Goal: Transaction & Acquisition: Subscribe to service/newsletter

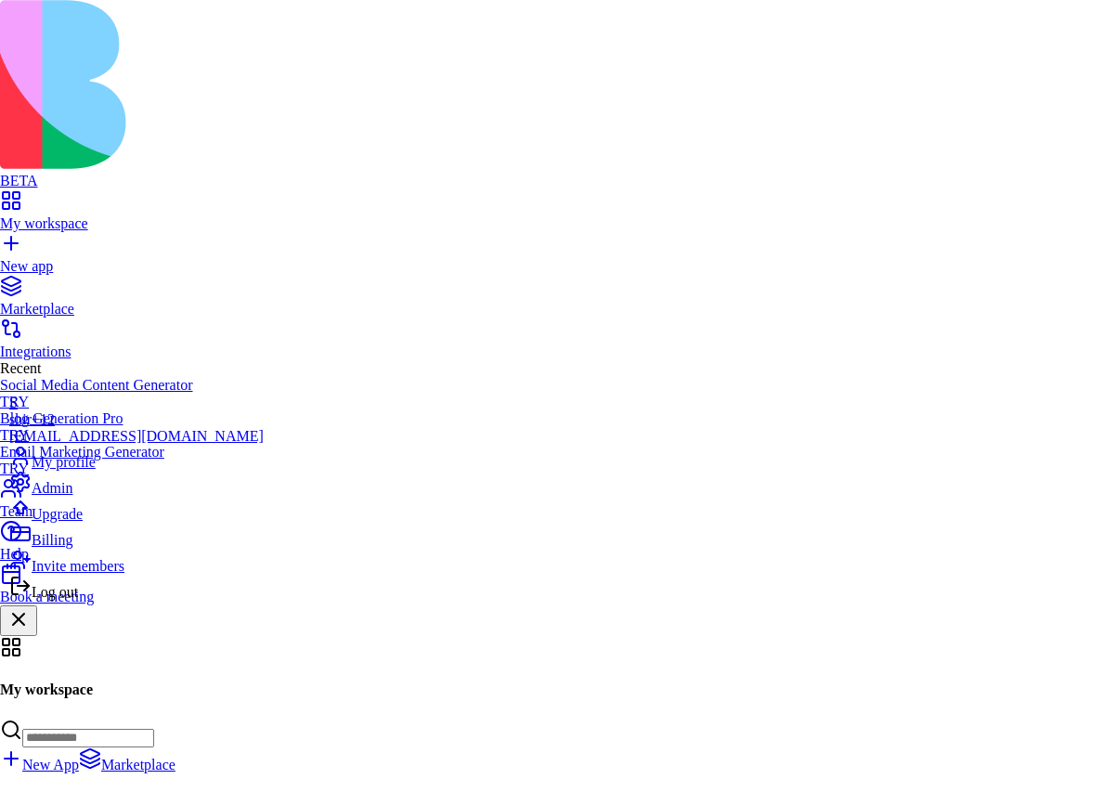
click at [126, 523] on div "Upgrade" at bounding box center [136, 510] width 254 height 26
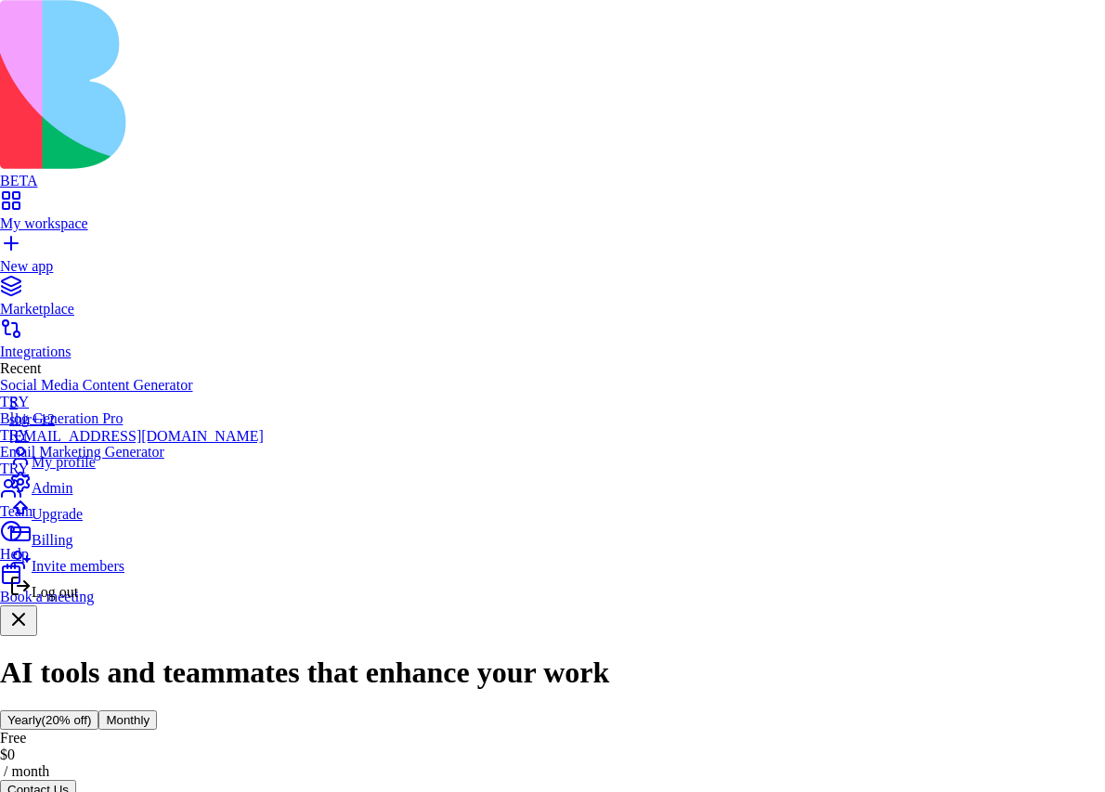
click at [103, 601] on div "Log out" at bounding box center [136, 588] width 254 height 26
